Goal: Task Accomplishment & Management: Use online tool/utility

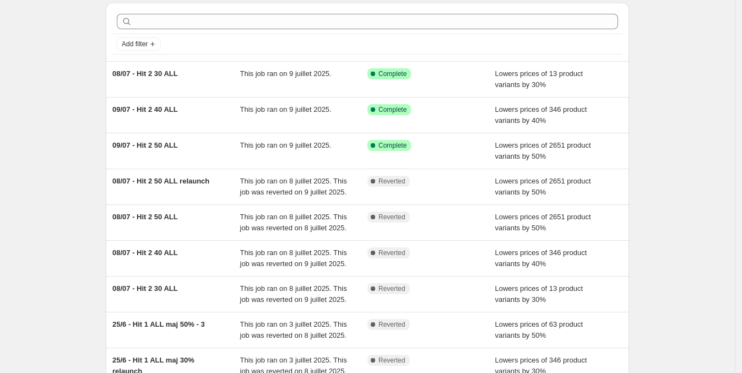
scroll to position [47, 0]
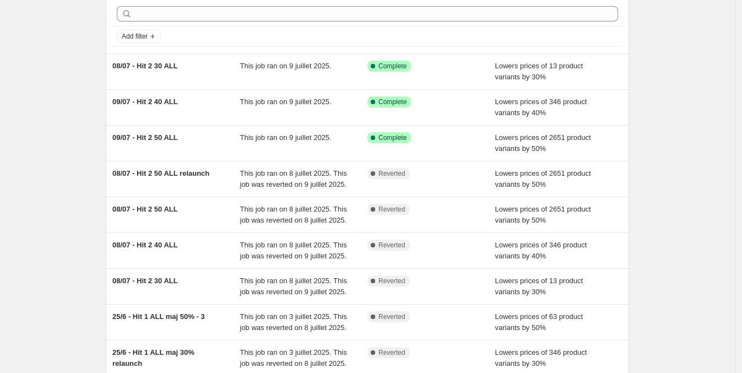
drag, startPoint x: 169, startPoint y: 72, endPoint x: 51, endPoint y: 84, distance: 118.1
click at [51, 84] on div "NA Bulk Price Editor. This page is ready NA Bulk Price Editor Add new price [ME…" at bounding box center [367, 237] width 735 height 568
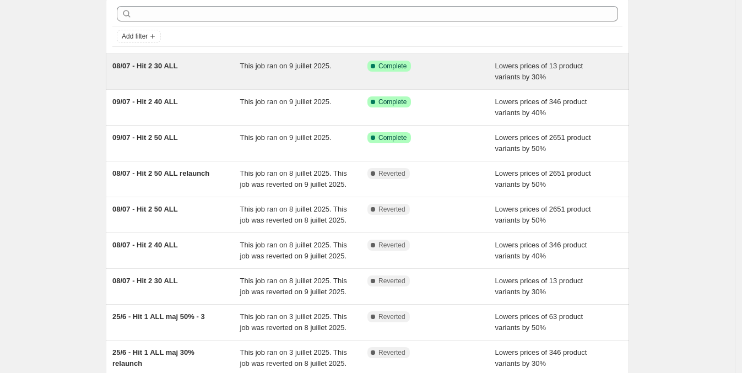
click at [161, 74] on div "08/07 - Hit 2 30 ALL" at bounding box center [176, 72] width 128 height 22
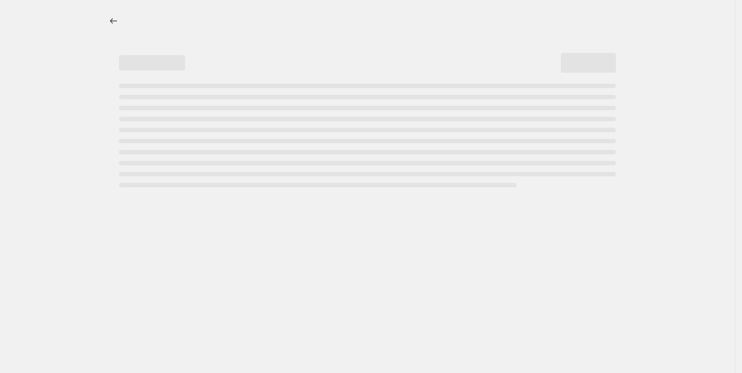
select select "percentage"
select select "collection"
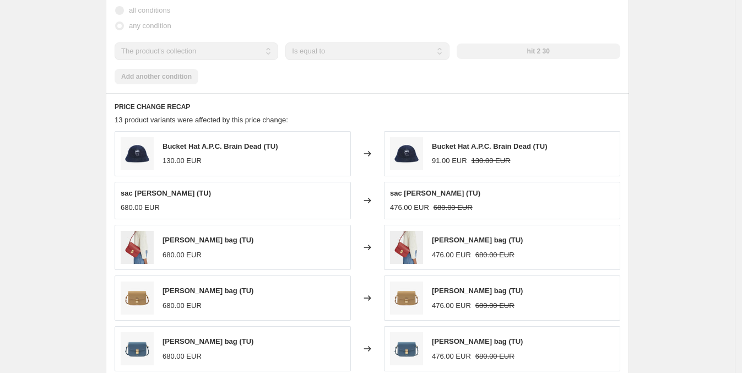
scroll to position [810, 0]
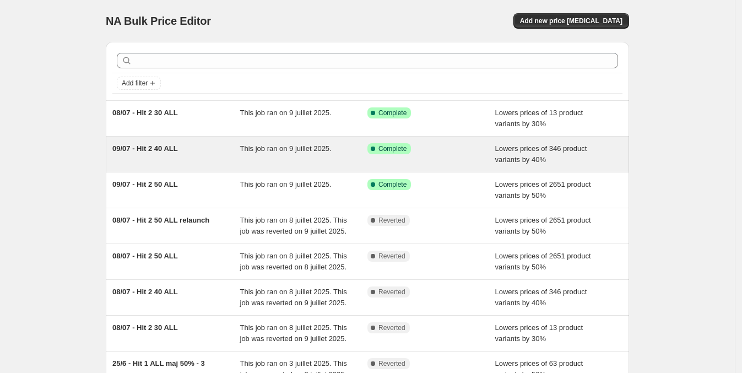
click at [214, 154] on div "09/07 - Hit 2 40 ALL" at bounding box center [176, 154] width 128 height 22
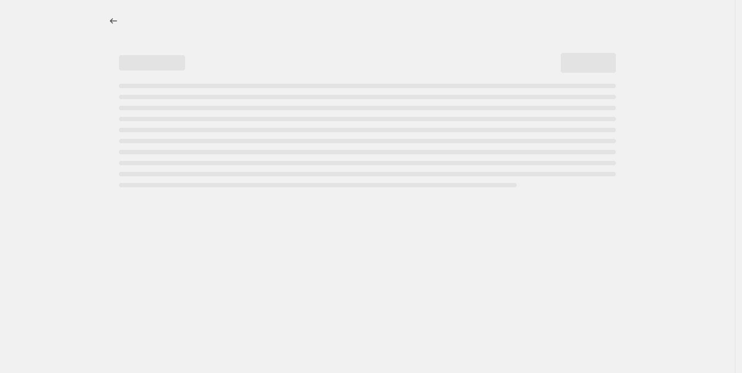
select select "percentage"
select select "collection"
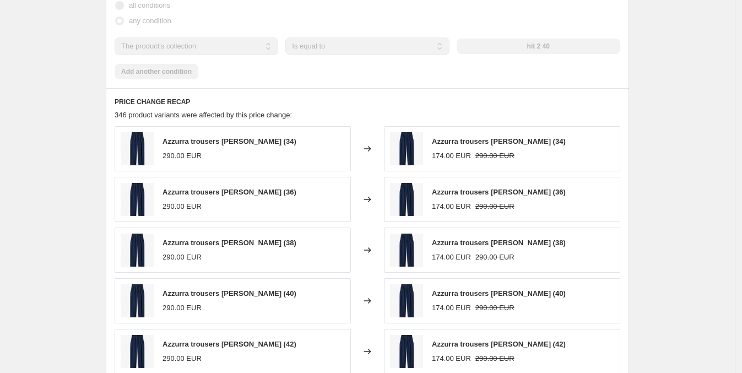
scroll to position [817, 0]
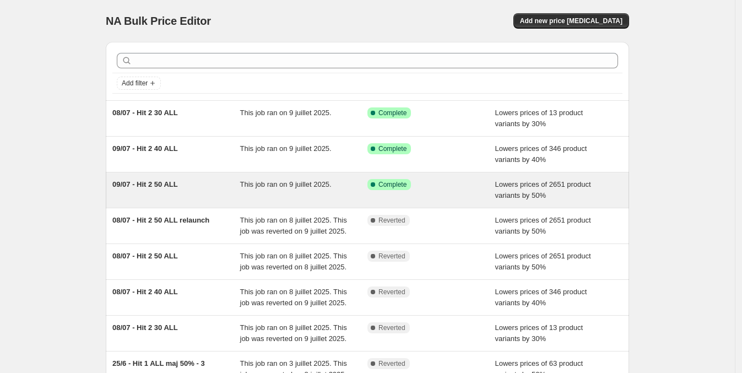
click at [217, 202] on div "09/07 - Hit 2 50 ALL This job ran on 9 juillet 2025. Success Complete Complete …" at bounding box center [368, 189] width 524 height 35
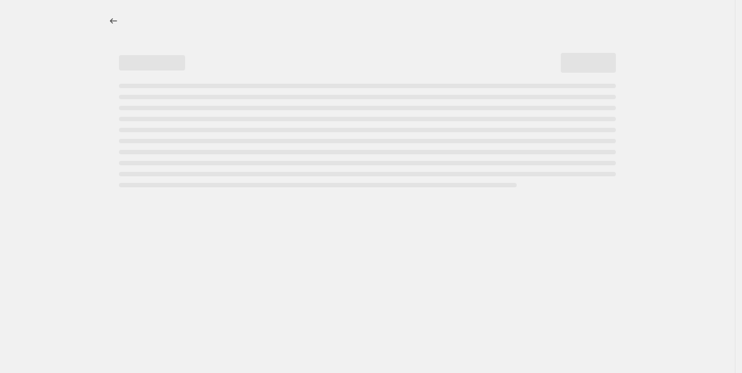
select select "percentage"
select select "collection"
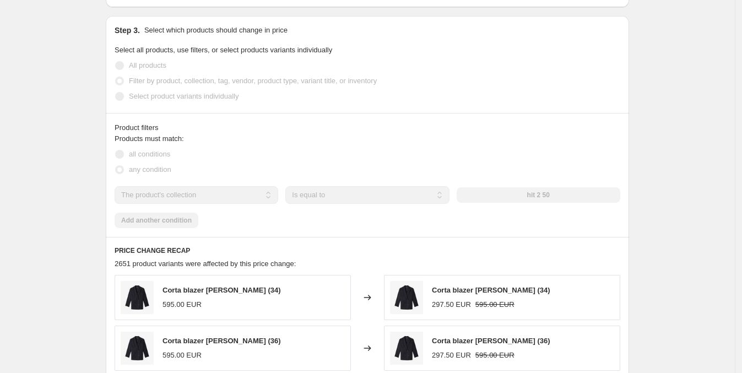
scroll to position [667, 0]
